Goal: Task Accomplishment & Management: Complete application form

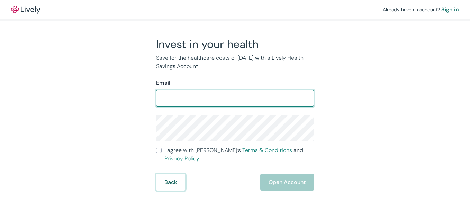
click at [171, 181] on button "Back" at bounding box center [170, 182] width 29 height 17
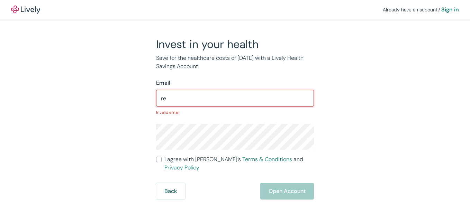
type input "[PERSON_NAME][EMAIL_ADDRESS][PERSON_NAME][PERSON_NAME][DOMAIN_NAME]"
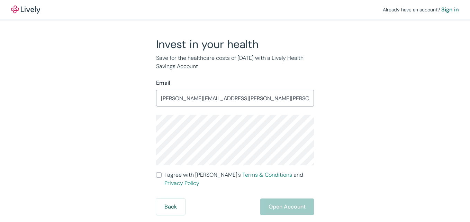
click at [158, 176] on input "I agree with Lively’s Terms & Conditions and Privacy Policy" at bounding box center [159, 175] width 6 height 6
checkbox input "true"
click at [282, 199] on button "Open Account" at bounding box center [287, 207] width 54 height 17
